Goal: Information Seeking & Learning: Learn about a topic

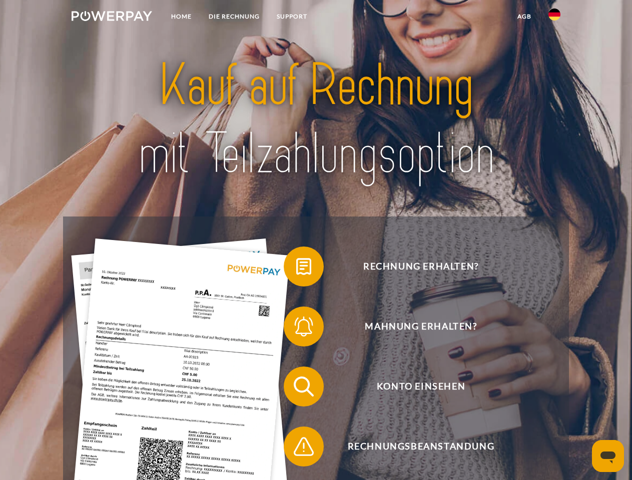
click at [112, 18] on img at bounding box center [112, 16] width 81 height 10
click at [554, 18] on img at bounding box center [554, 15] width 12 height 12
click at [524, 17] on link "agb" at bounding box center [524, 17] width 31 height 18
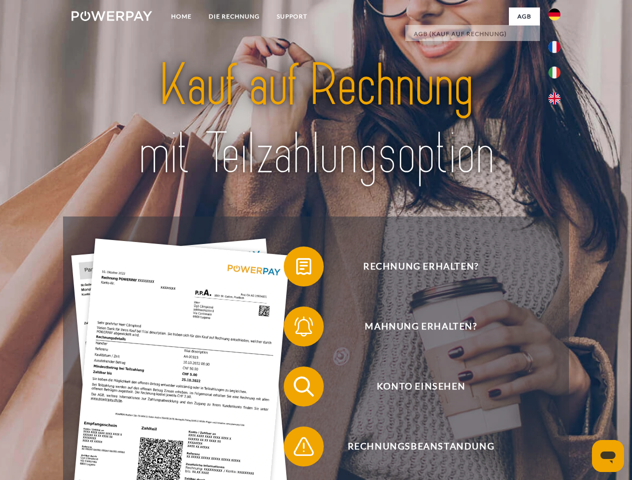
click at [296, 269] on span at bounding box center [289, 267] width 50 height 50
click at [296, 329] on span at bounding box center [289, 327] width 50 height 50
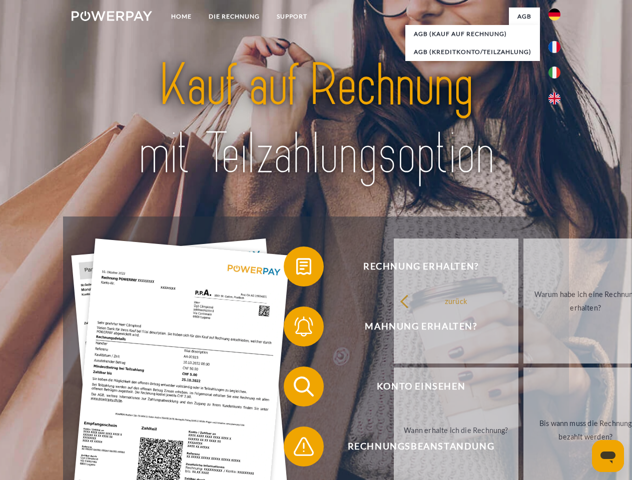
click at [523, 389] on link "Bis wann muss die Rechnung bezahlt werden?" at bounding box center [585, 430] width 125 height 125
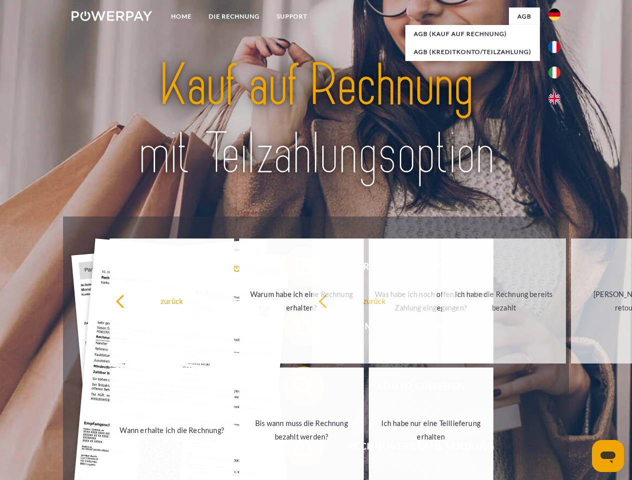
click at [296, 449] on span at bounding box center [289, 447] width 50 height 50
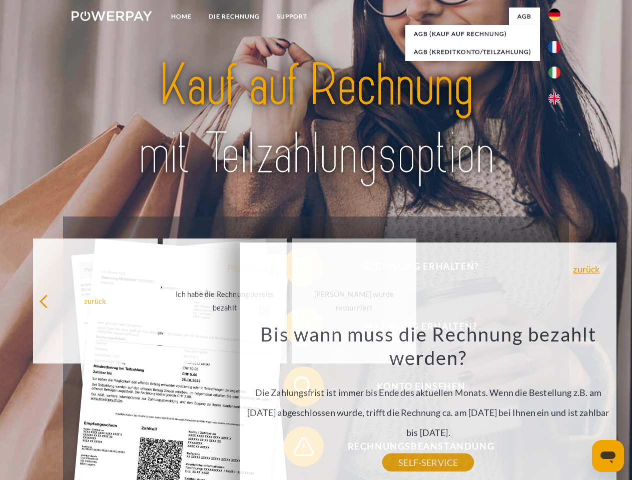
click at [608, 456] on icon "Messaging-Fenster öffnen" at bounding box center [608, 458] width 15 height 12
